Goal: Task Accomplishment & Management: Manage account settings

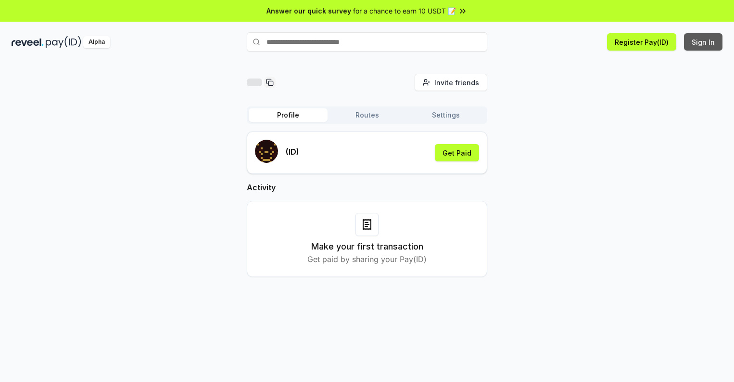
click at [704, 42] on button "Sign In" at bounding box center [703, 41] width 38 height 17
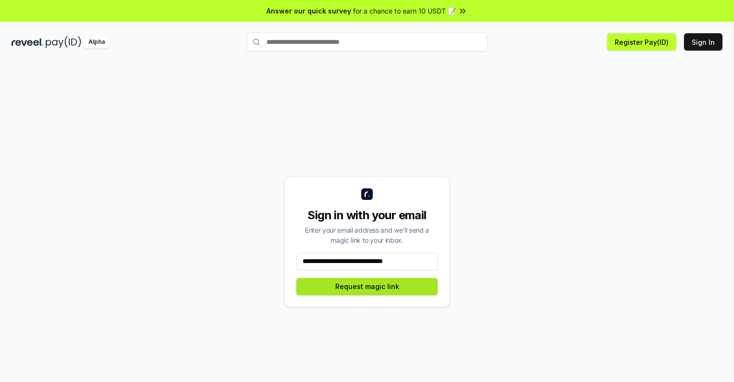
type input "**********"
click at [367, 286] on button "Request magic link" at bounding box center [366, 286] width 141 height 17
